Goal: Task Accomplishment & Management: Manage account settings

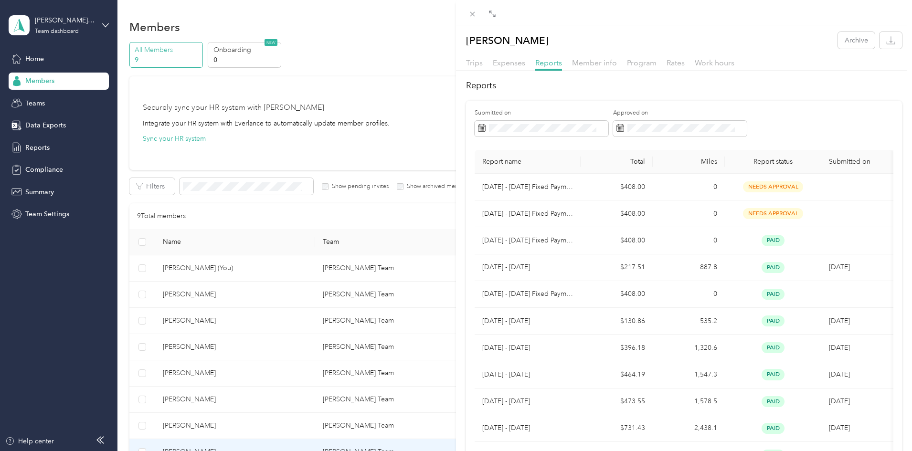
click at [238, 345] on div "Kathleen R. Willard Archive Trips Expenses Reports Member info Program Rates Wo…" at bounding box center [456, 225] width 912 height 451
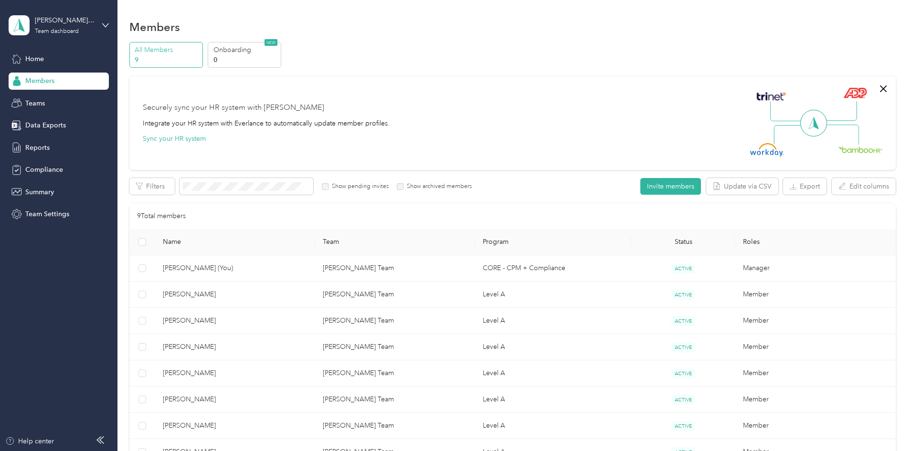
click at [238, 345] on div at bounding box center [456, 225] width 912 height 451
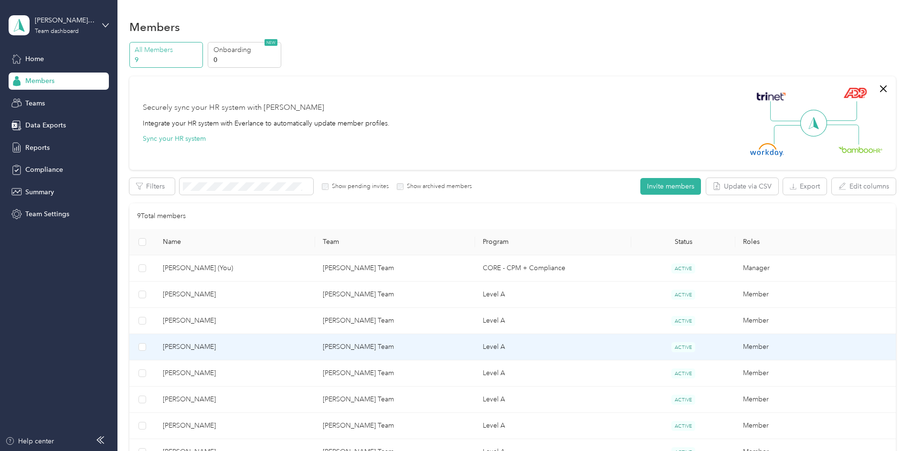
click at [238, 345] on span "[PERSON_NAME]" at bounding box center [235, 347] width 145 height 11
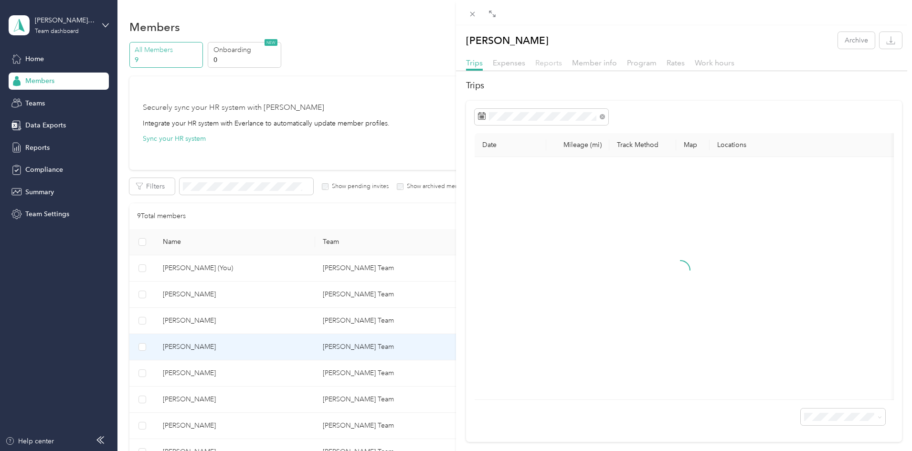
click at [551, 64] on span "Reports" at bounding box center [548, 62] width 27 height 9
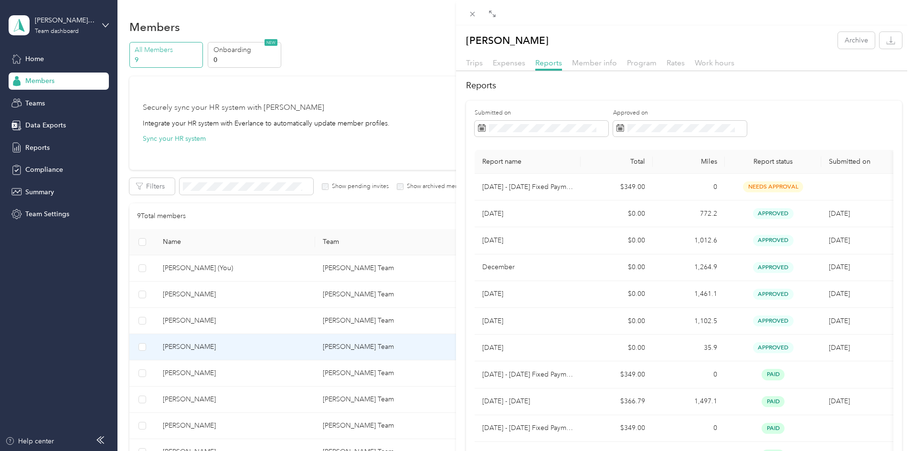
click at [294, 393] on div "Tina M. Ake Archive Trips Expenses Reports Member info Program Rates Work hours…" at bounding box center [456, 225] width 912 height 451
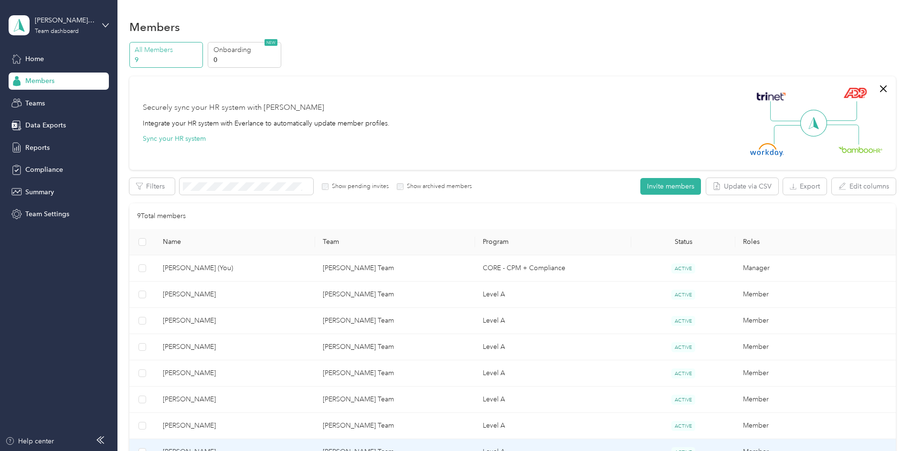
click at [259, 448] on span "[PERSON_NAME]" at bounding box center [235, 452] width 145 height 11
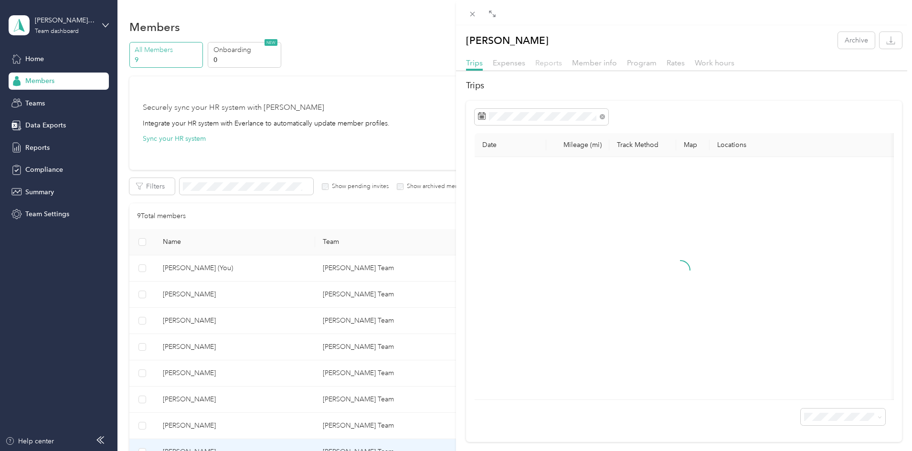
click at [547, 61] on span "Reports" at bounding box center [548, 62] width 27 height 9
